Goal: Entertainment & Leisure: Browse casually

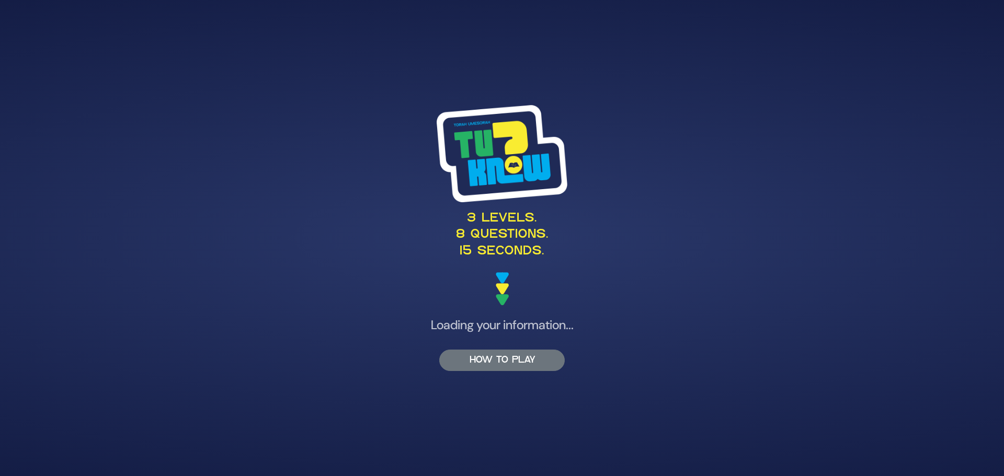
click at [505, 357] on button "HOW TO PLAY" at bounding box center [501, 360] width 125 height 21
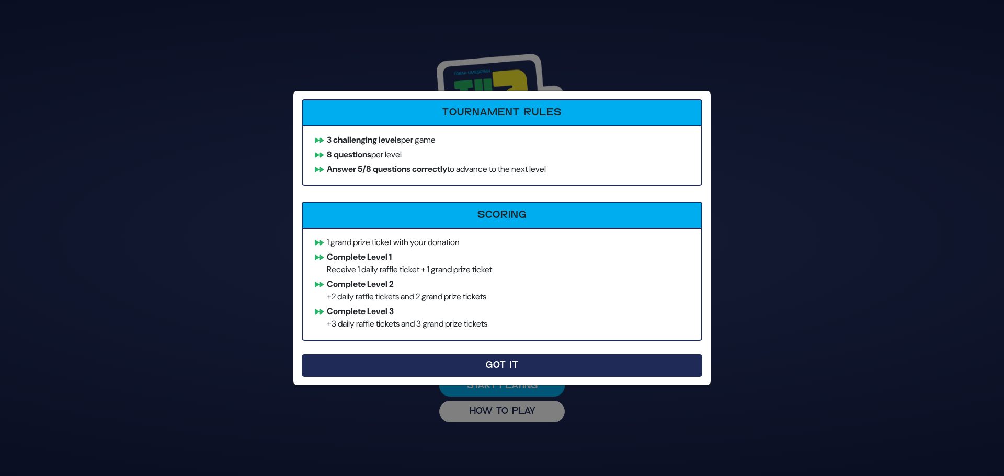
click at [504, 361] on button "Got It" at bounding box center [502, 365] width 400 height 22
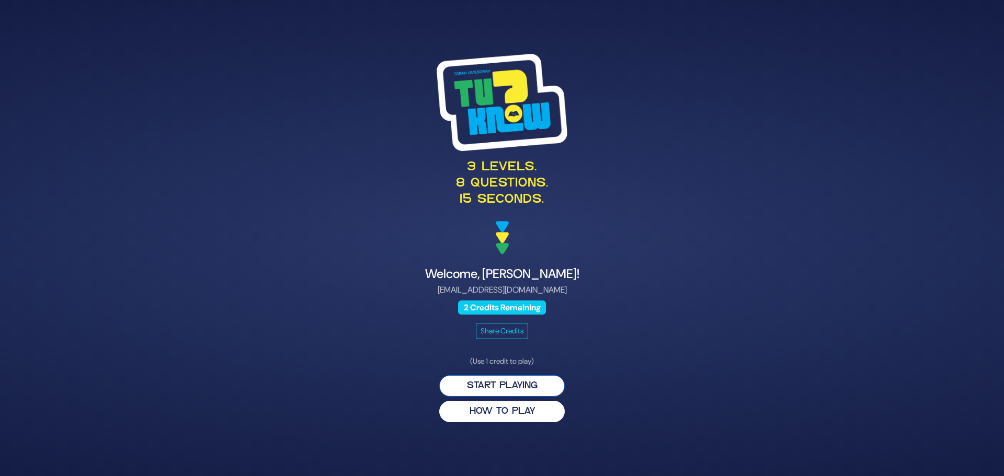
click at [504, 385] on button "Start Playing" at bounding box center [501, 385] width 125 height 21
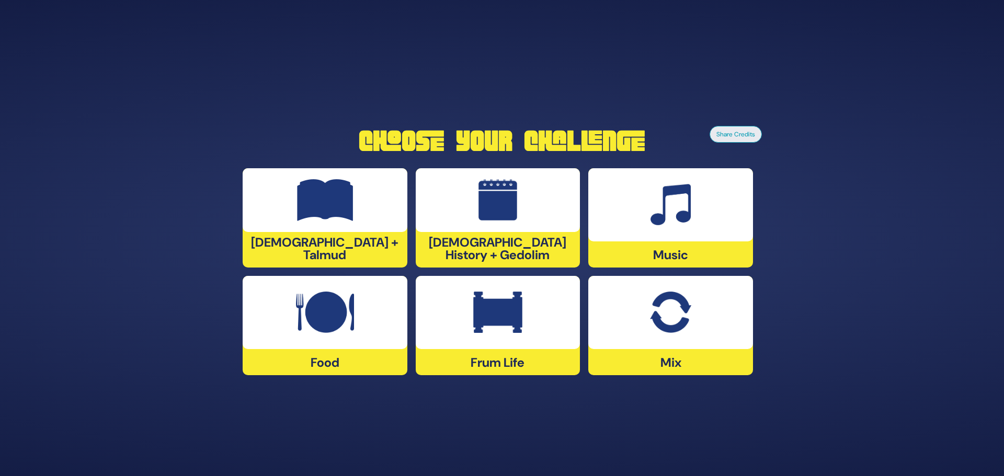
click at [501, 362] on div "Frum Life" at bounding box center [498, 325] width 165 height 99
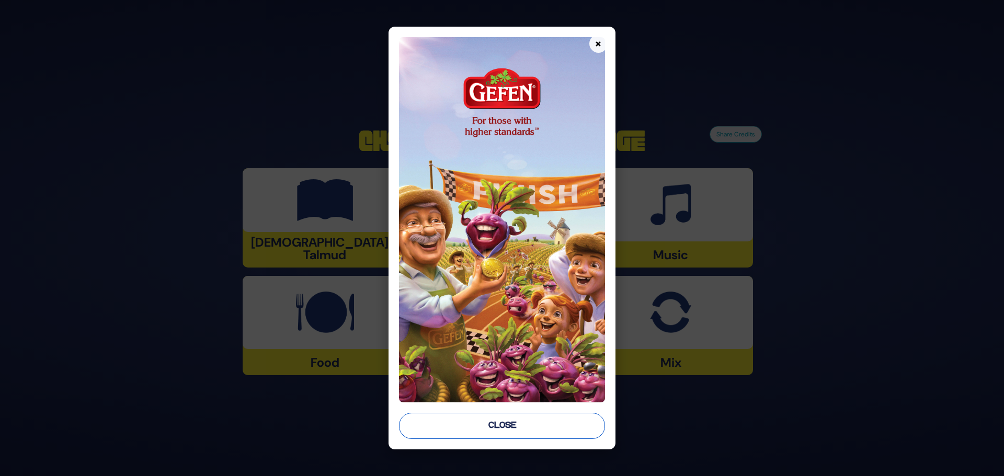
click at [496, 422] on button "Close" at bounding box center [502, 426] width 206 height 26
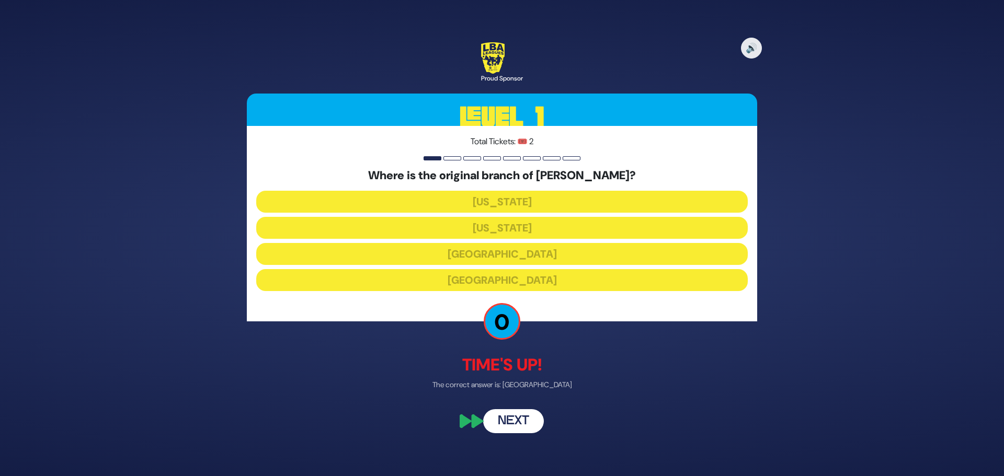
click at [515, 418] on button "Next" at bounding box center [513, 422] width 61 height 24
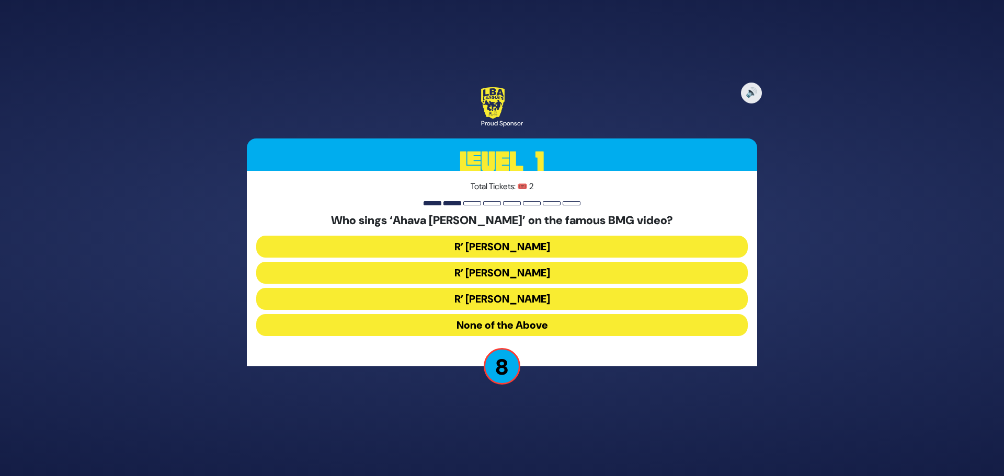
click at [511, 296] on button "R’ [PERSON_NAME]" at bounding box center [501, 299] width 491 height 22
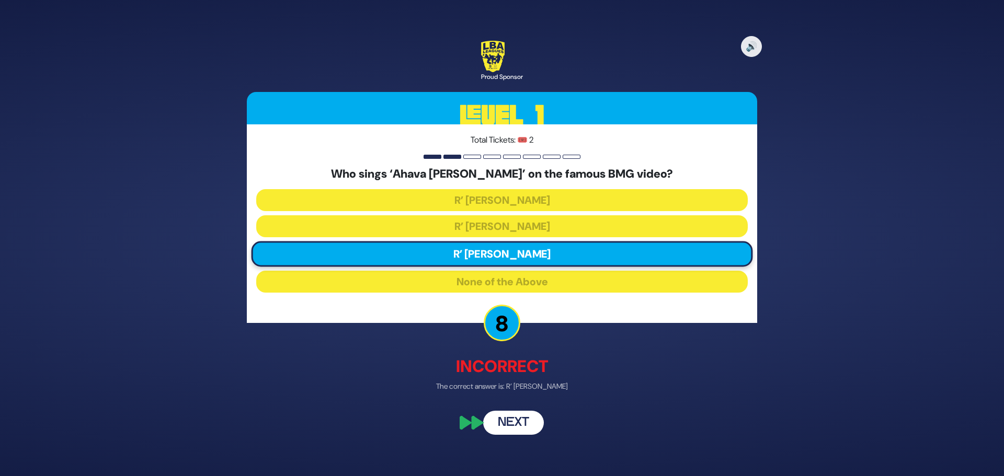
click at [512, 424] on button "Next" at bounding box center [513, 423] width 61 height 24
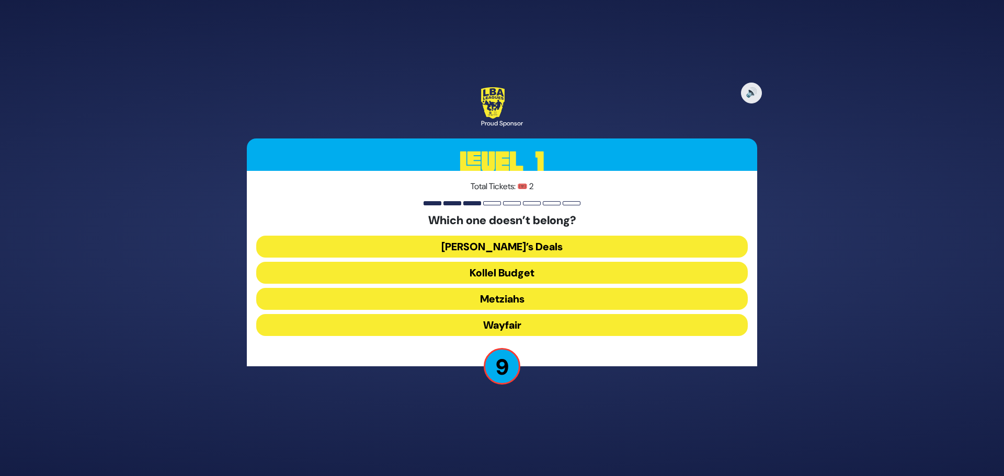
click at [508, 323] on button "Wayfair" at bounding box center [501, 325] width 491 height 22
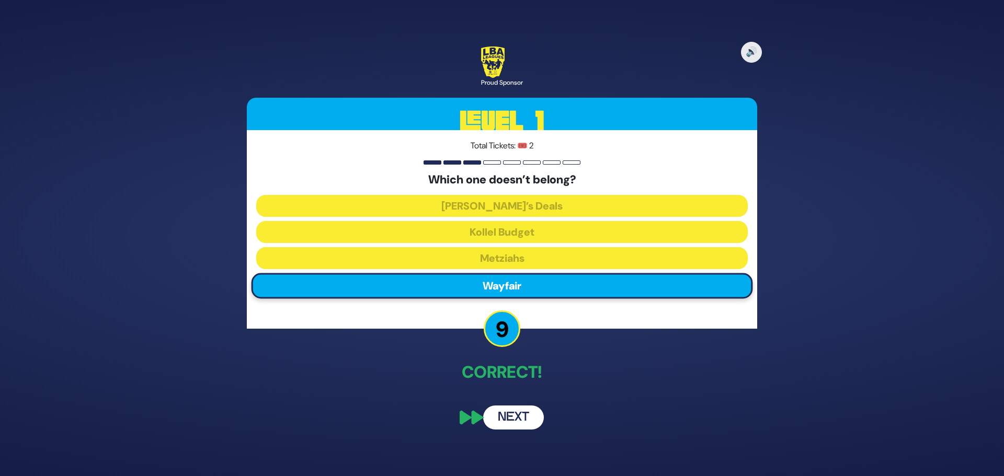
click at [516, 414] on button "Next" at bounding box center [513, 418] width 61 height 24
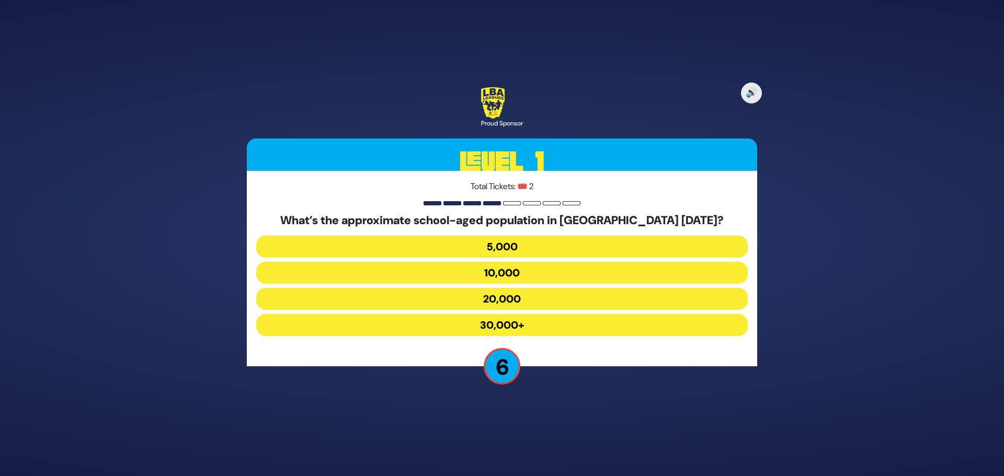
click at [502, 297] on button "20,000" at bounding box center [501, 299] width 491 height 22
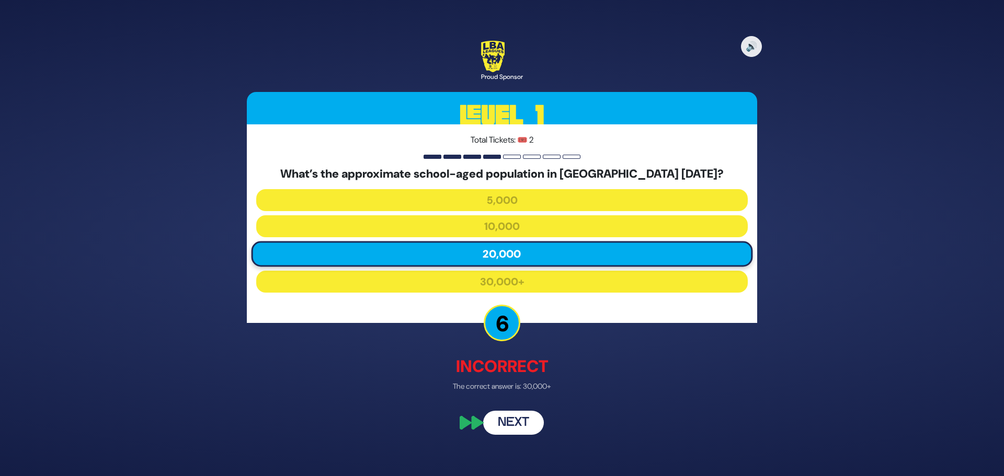
click at [512, 419] on button "Next" at bounding box center [513, 423] width 61 height 24
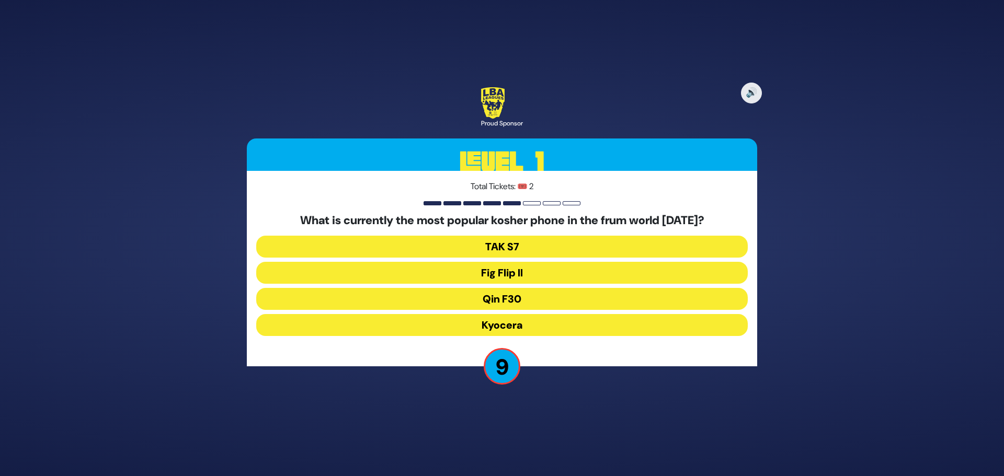
click at [502, 268] on button "Fig Flip II" at bounding box center [501, 273] width 491 height 22
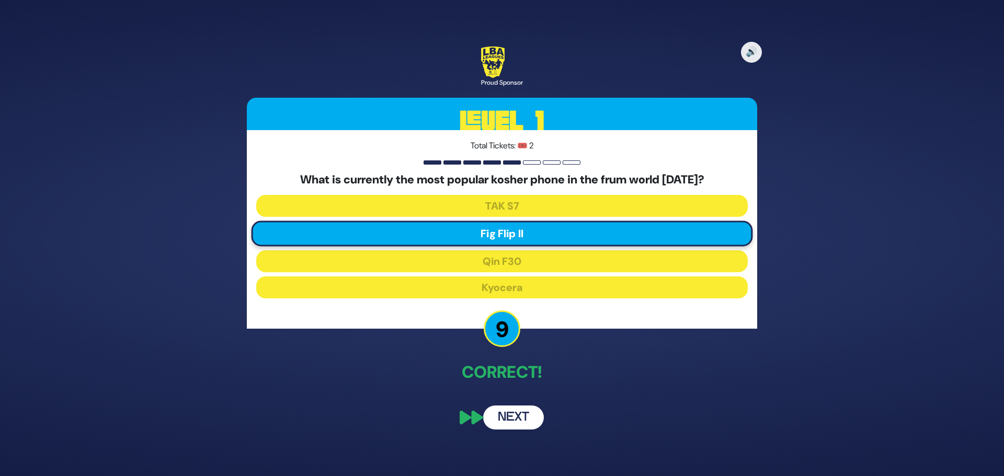
click at [508, 416] on button "Next" at bounding box center [513, 418] width 61 height 24
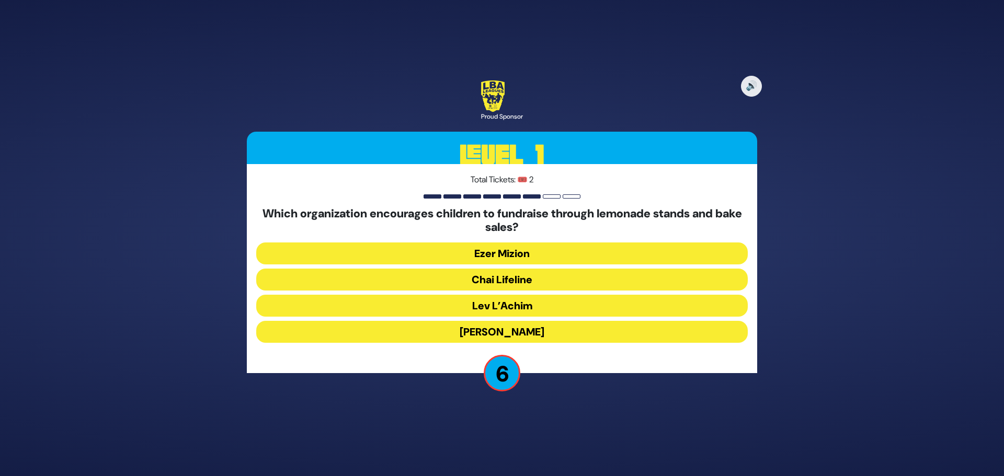
click at [505, 251] on button "Ezer Mizion" at bounding box center [501, 254] width 491 height 22
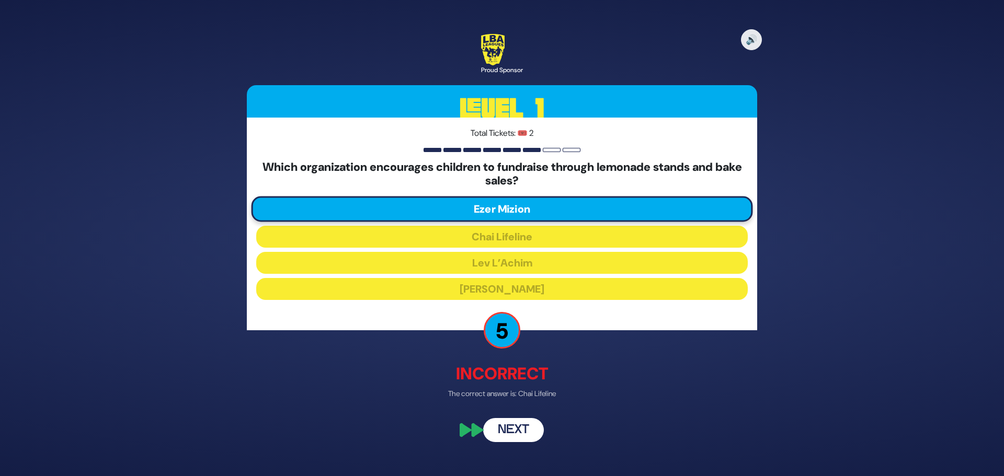
click at [509, 432] on button "Next" at bounding box center [513, 430] width 61 height 24
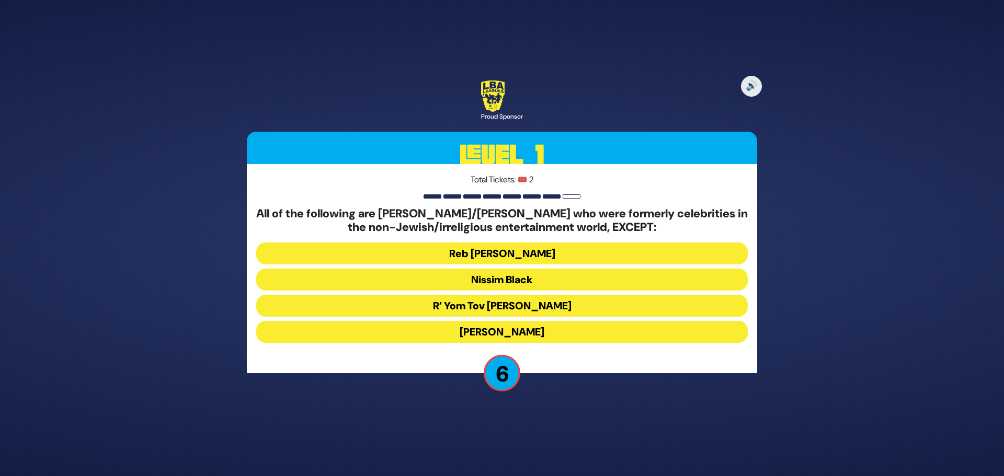
click at [519, 302] on button "R’ Yom Tov [PERSON_NAME]" at bounding box center [501, 306] width 491 height 22
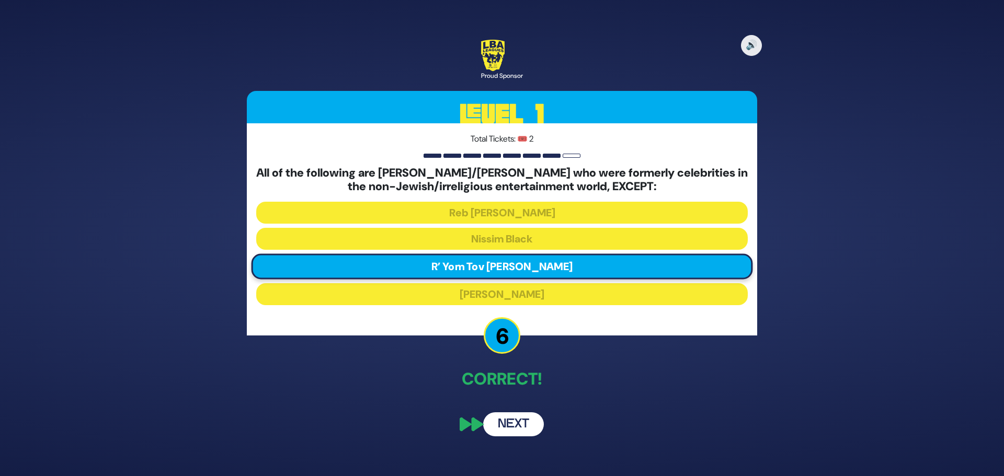
click at [510, 424] on button "Next" at bounding box center [513, 424] width 61 height 24
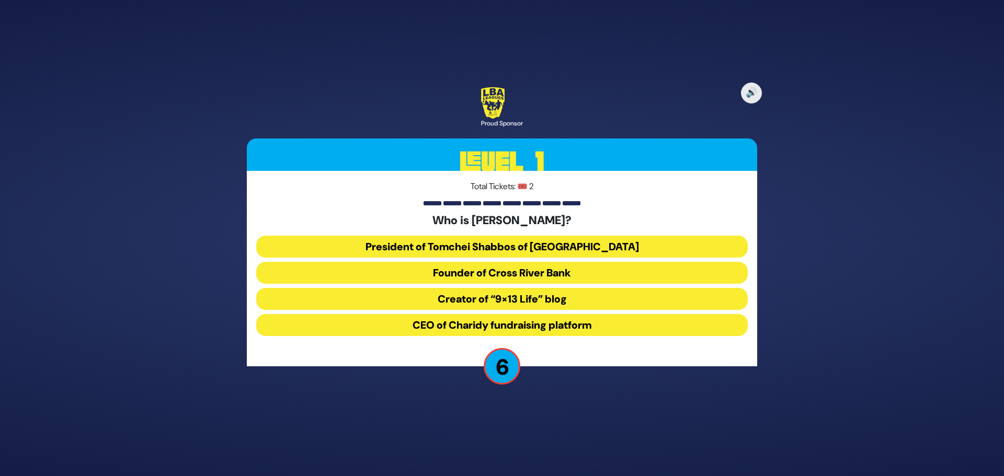
click at [518, 273] on button "Founder of Cross River Bank" at bounding box center [501, 273] width 491 height 22
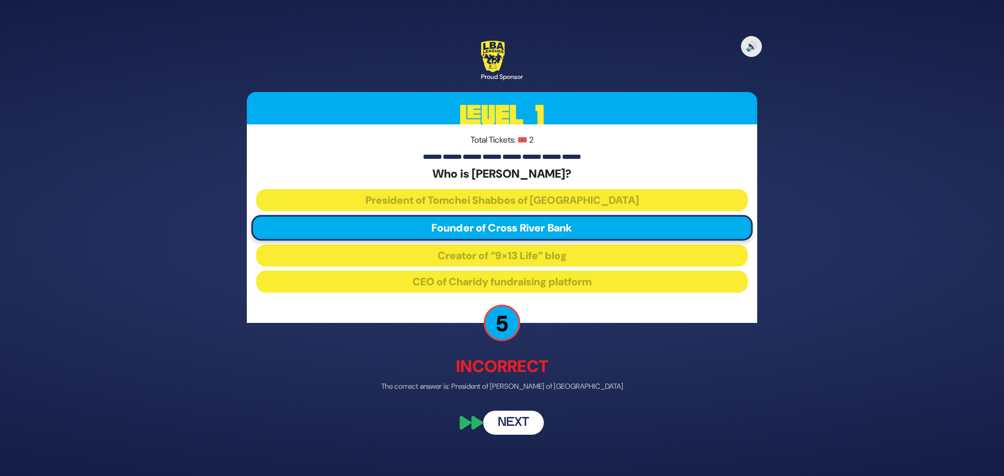
click at [514, 420] on button "Next" at bounding box center [513, 423] width 61 height 24
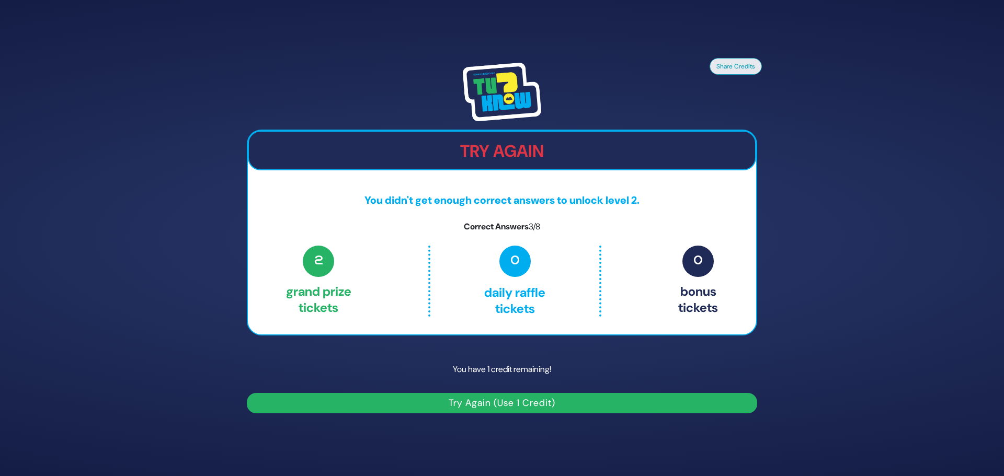
click at [513, 399] on button "Try Again (Use 1 Credit)" at bounding box center [502, 403] width 510 height 20
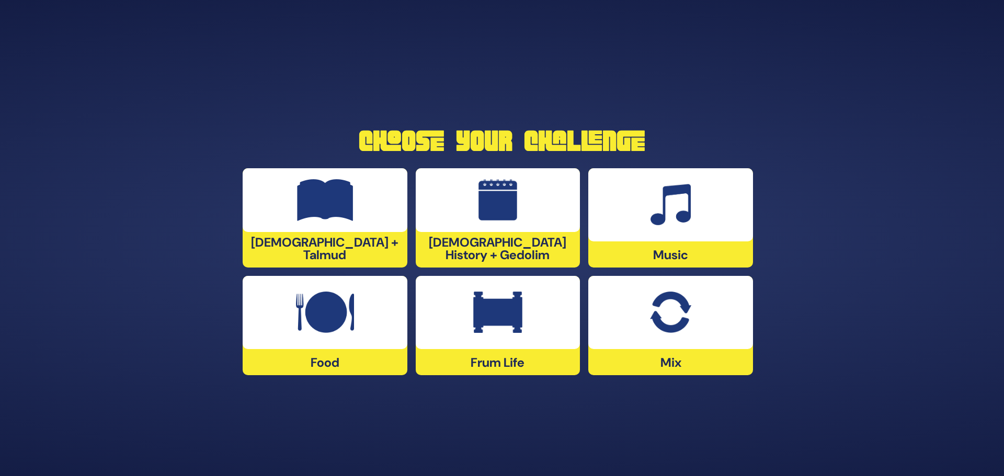
click at [503, 356] on div "Frum Life" at bounding box center [498, 325] width 165 height 99
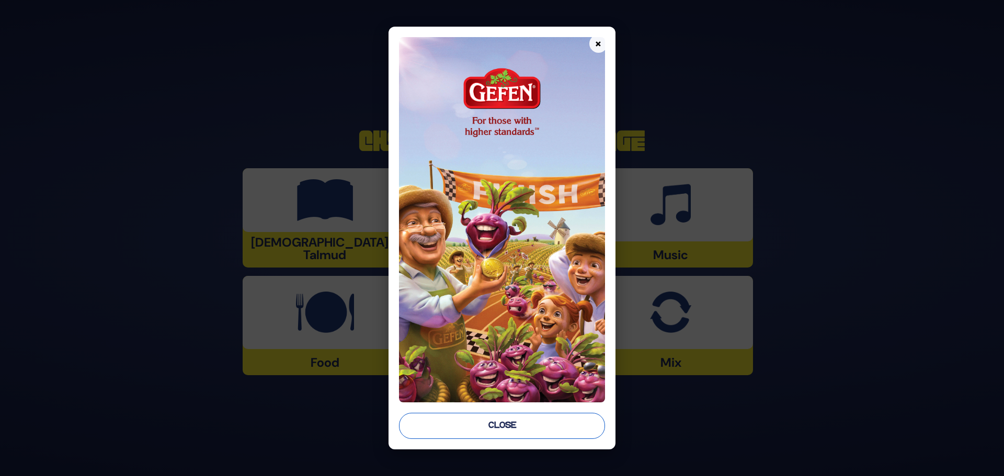
click at [502, 420] on button "Close" at bounding box center [502, 426] width 206 height 26
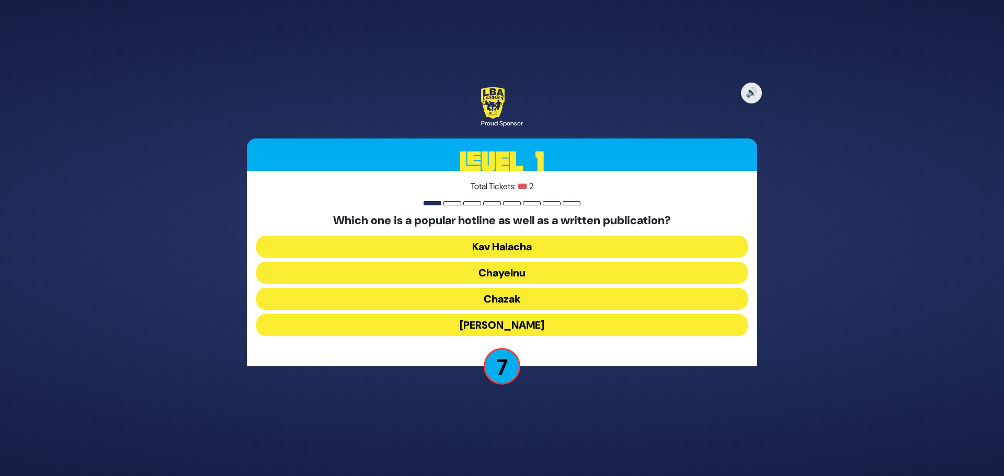
click at [509, 271] on button "Chayeinu" at bounding box center [501, 273] width 491 height 22
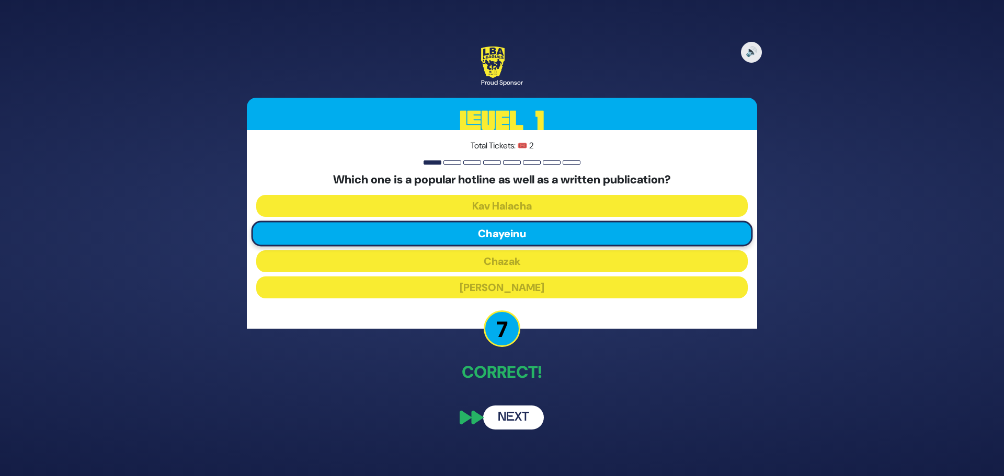
click at [512, 415] on button "Next" at bounding box center [513, 418] width 61 height 24
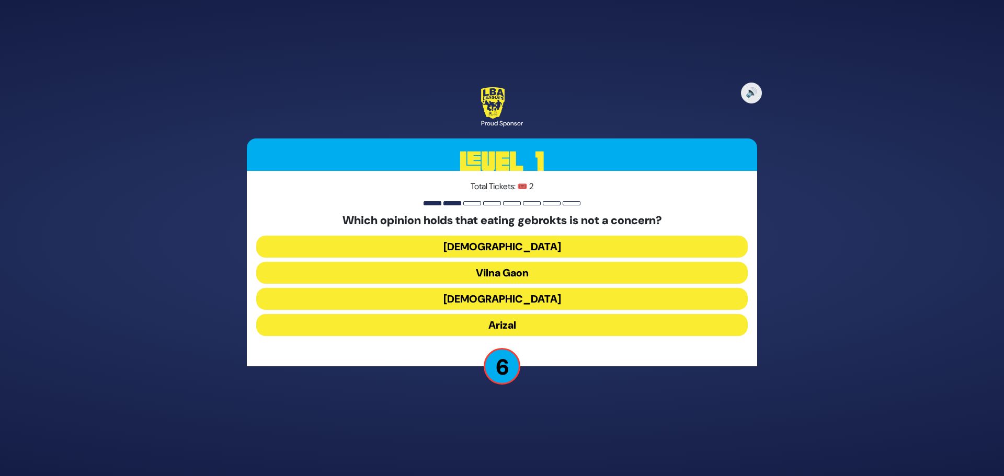
click at [506, 296] on button "Rama" at bounding box center [501, 299] width 491 height 22
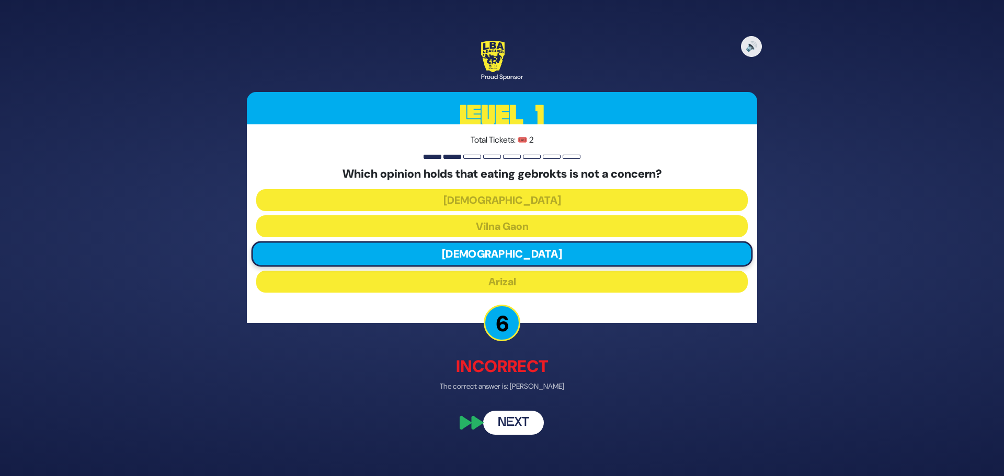
click at [506, 425] on button "Next" at bounding box center [513, 423] width 61 height 24
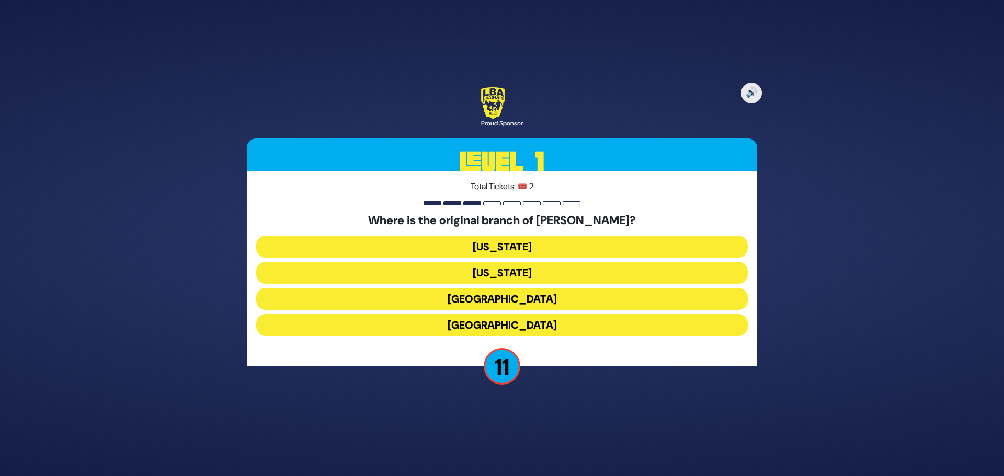
click at [511, 269] on button "[US_STATE]" at bounding box center [501, 273] width 491 height 22
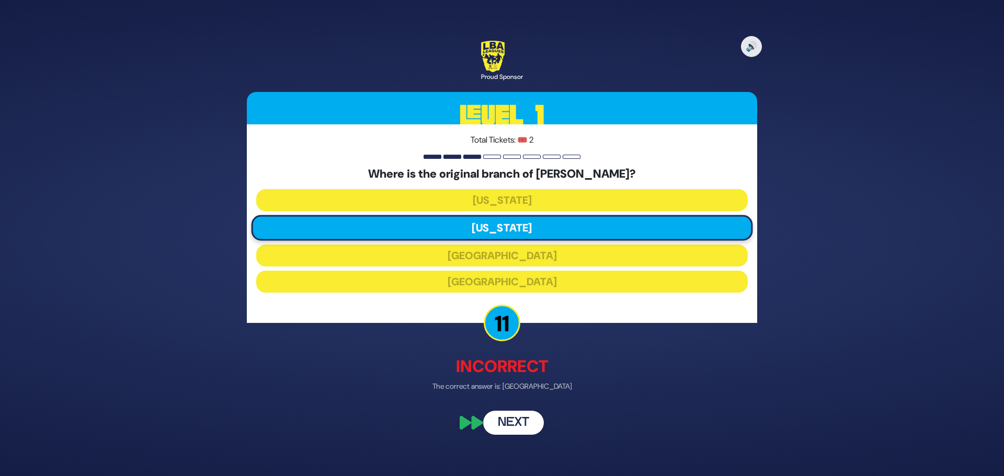
click at [513, 422] on button "Next" at bounding box center [513, 423] width 61 height 24
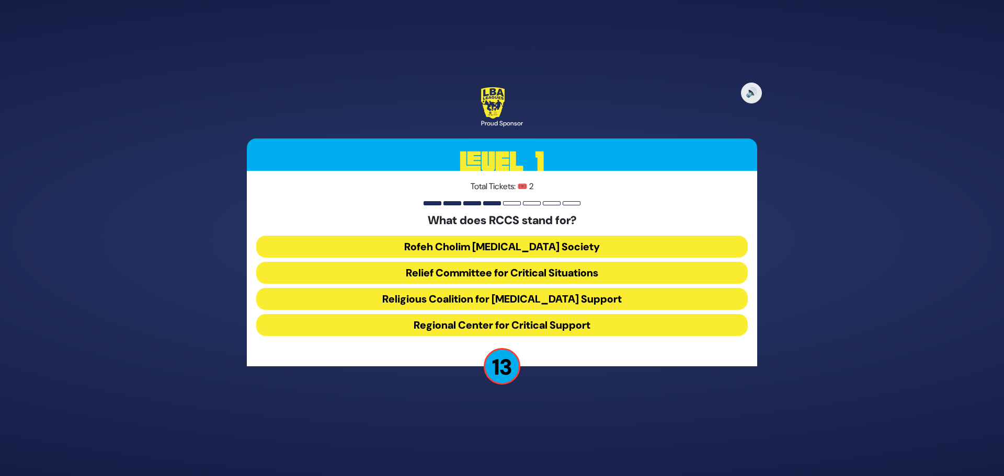
click at [514, 247] on button "Rofeh Cholim Cancer Society" at bounding box center [501, 247] width 491 height 22
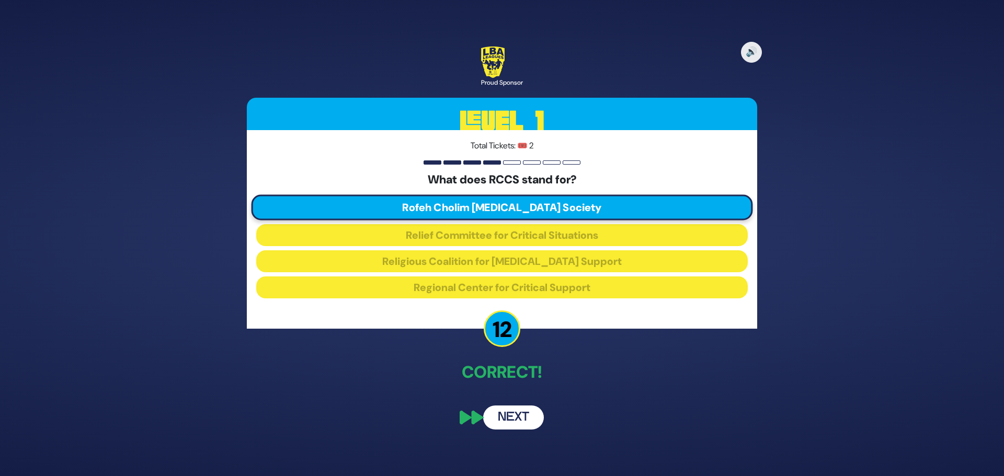
click at [512, 420] on button "Next" at bounding box center [513, 418] width 61 height 24
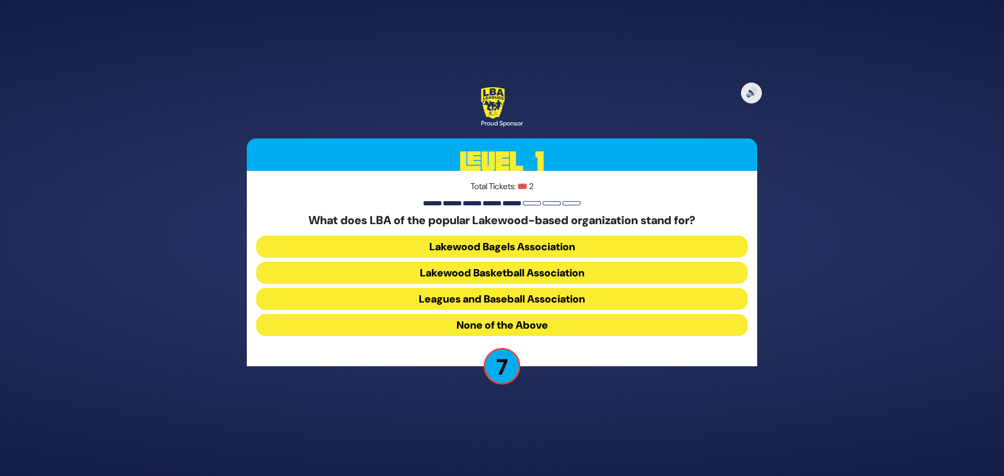
click at [502, 319] on button "None of the Above" at bounding box center [501, 325] width 491 height 22
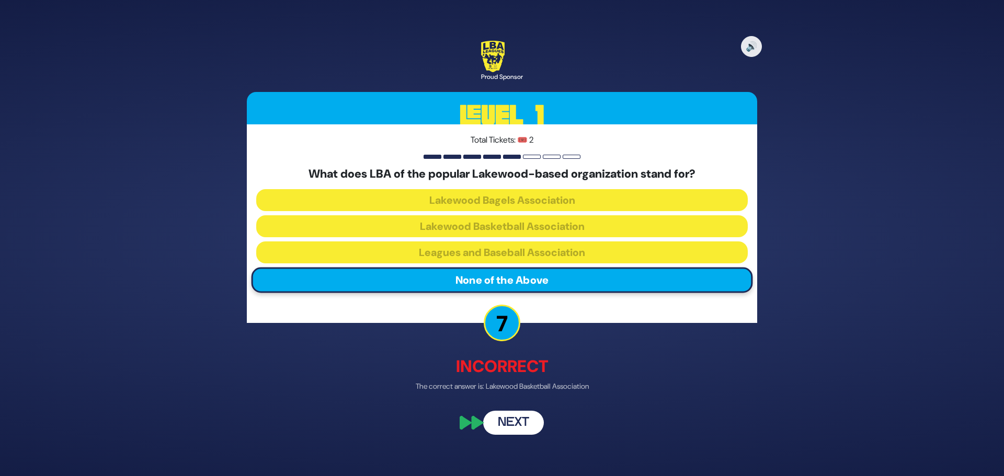
click at [511, 425] on button "Next" at bounding box center [513, 423] width 61 height 24
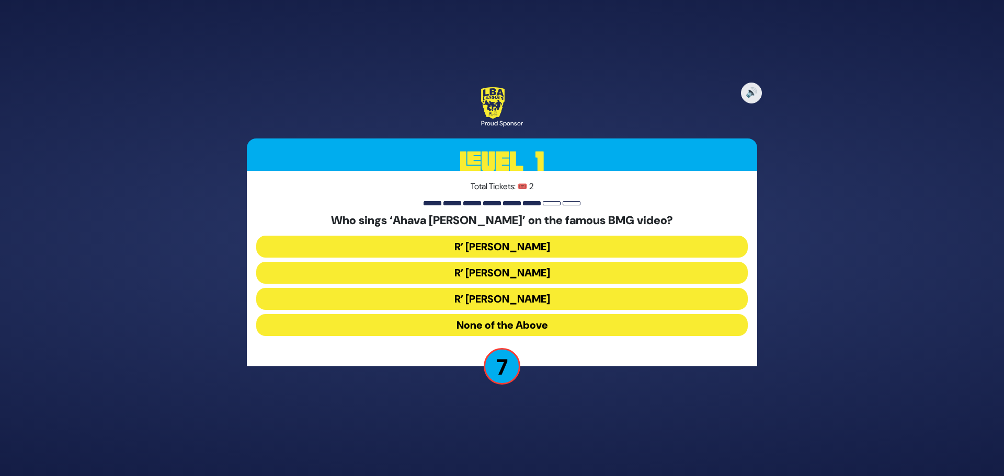
click at [509, 244] on button "R’ [PERSON_NAME]" at bounding box center [501, 247] width 491 height 22
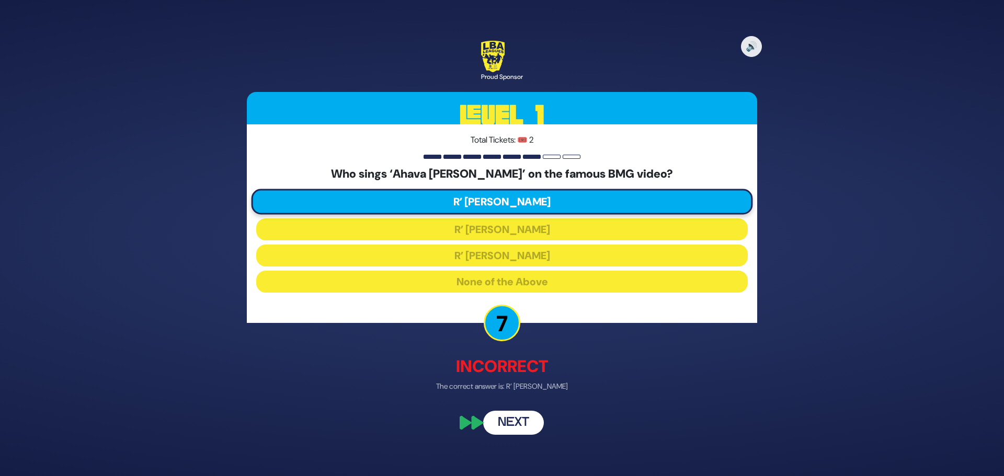
click at [511, 422] on button "Next" at bounding box center [513, 423] width 61 height 24
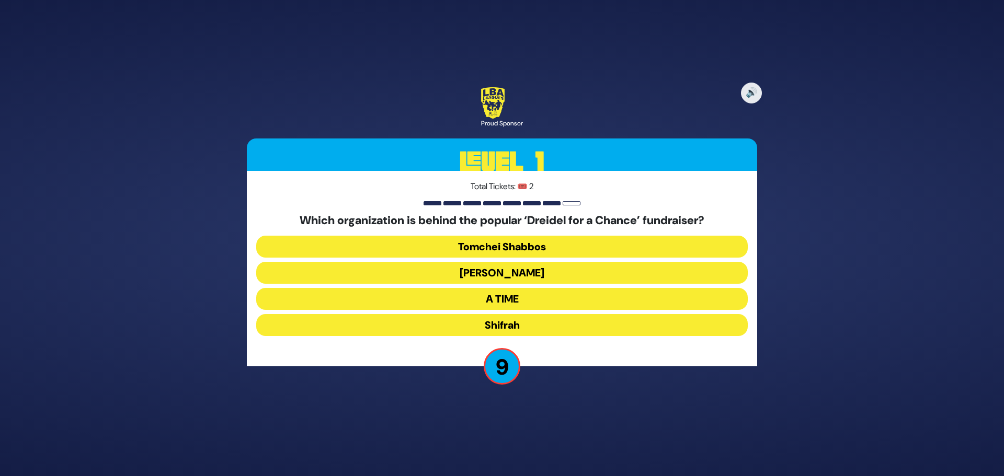
click at [507, 297] on button "A TIME" at bounding box center [501, 299] width 491 height 22
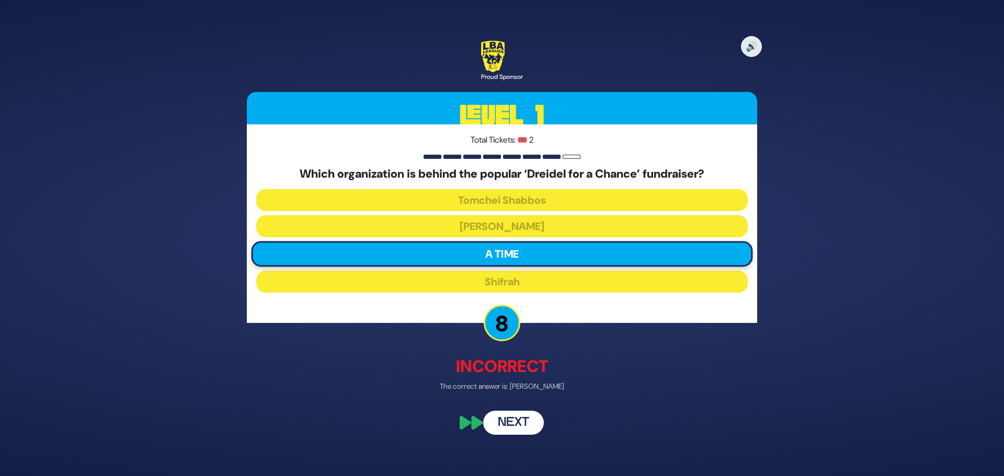
click at [507, 424] on button "Next" at bounding box center [513, 423] width 61 height 24
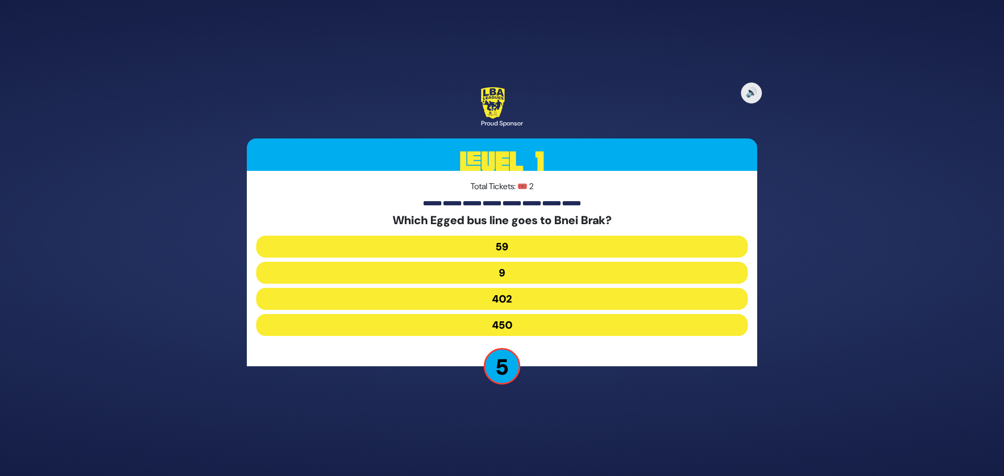
click at [499, 271] on button "9" at bounding box center [501, 273] width 491 height 22
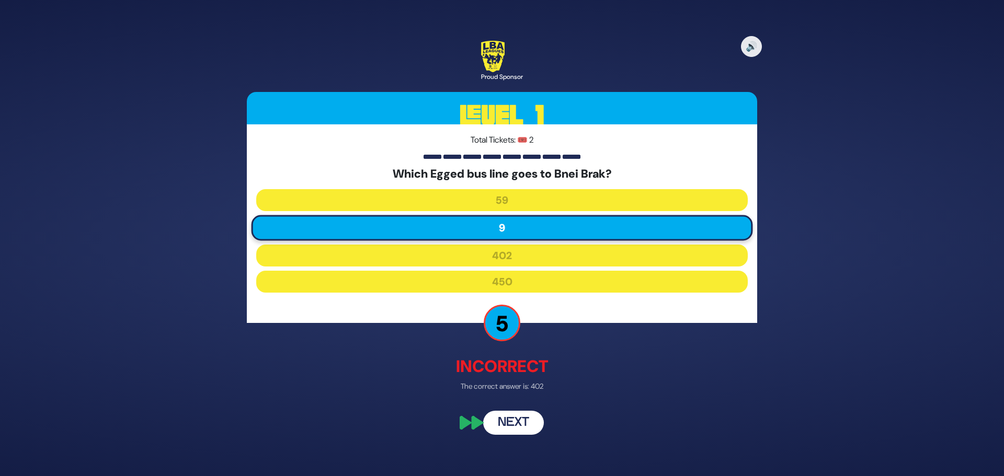
click at [523, 422] on button "Next" at bounding box center [513, 423] width 61 height 24
